Goal: Task Accomplishment & Management: Use online tool/utility

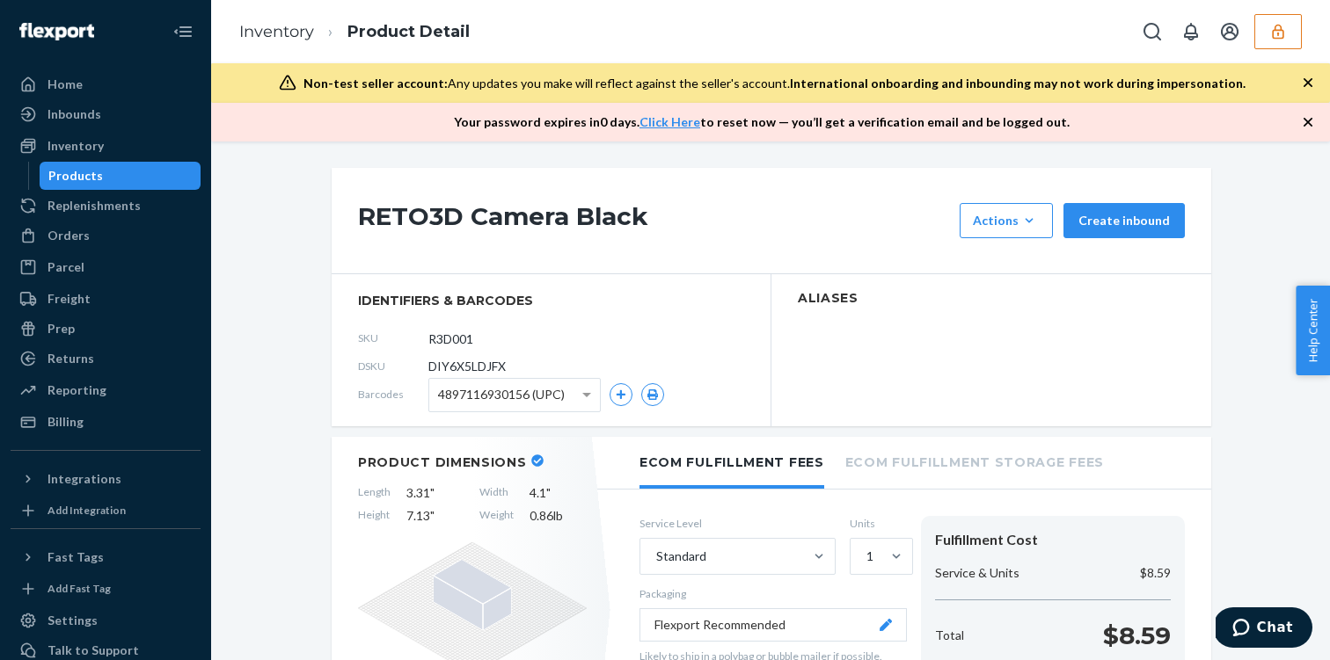
click at [1293, 26] on button "button" at bounding box center [1277, 31] width 47 height 35
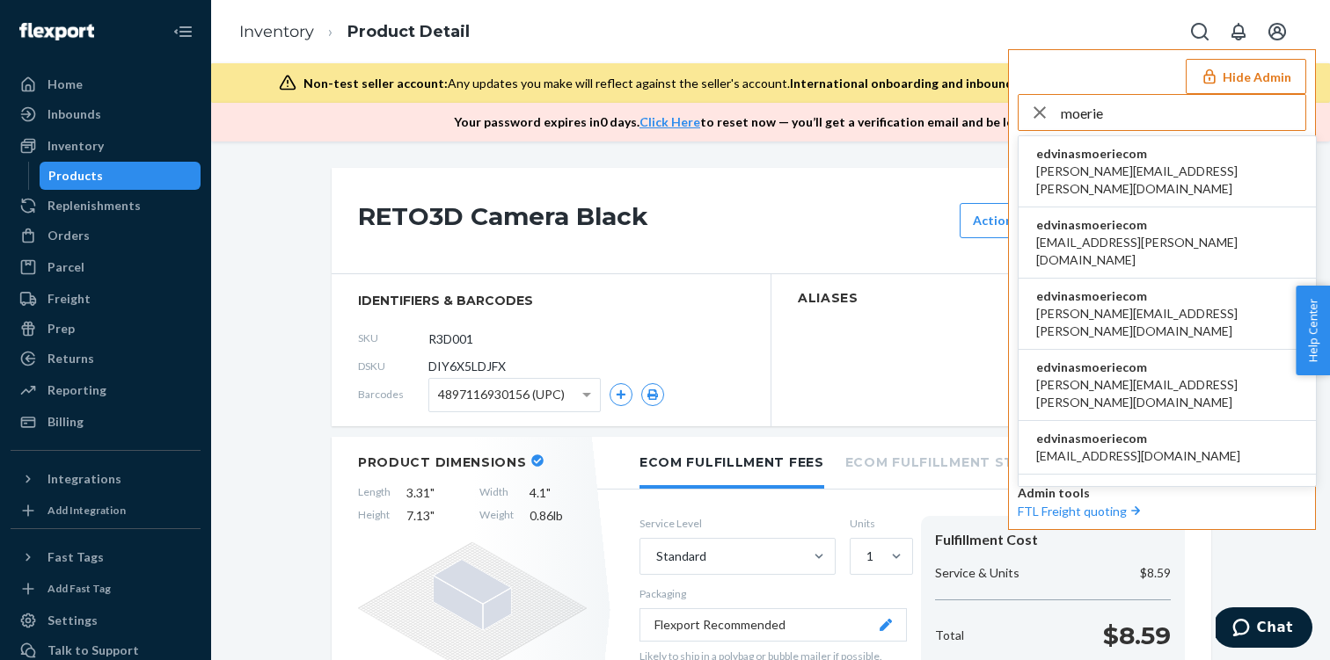
type input "moerie"
click at [1149, 151] on span "edvinasmoeriecom" at bounding box center [1167, 154] width 262 height 18
